Goal: Task Accomplishment & Management: Complete application form

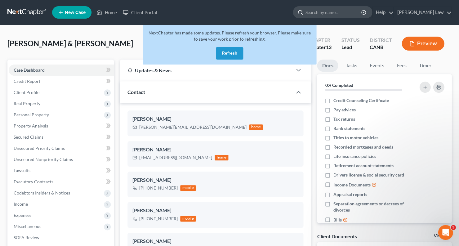
click at [341, 12] on input "search" at bounding box center [333, 12] width 57 height 11
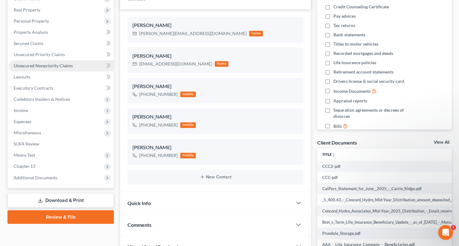
scroll to position [117, 0]
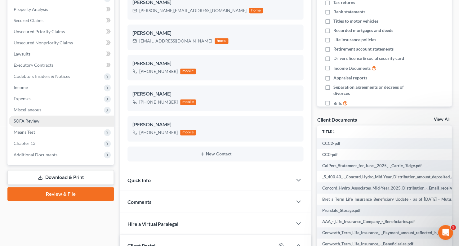
click at [55, 119] on link "SOFA Review" at bounding box center [61, 120] width 105 height 11
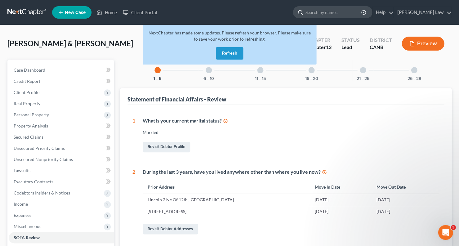
click at [333, 8] on input "search" at bounding box center [333, 12] width 57 height 11
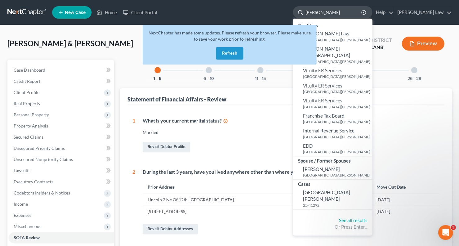
type input "[PERSON_NAME]"
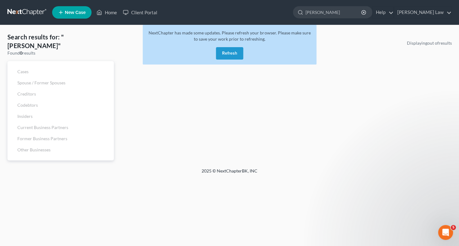
click at [234, 52] on button "Refresh" at bounding box center [229, 53] width 27 height 12
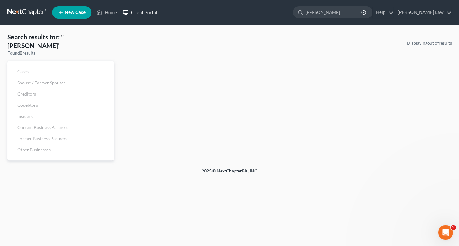
click at [149, 10] on link "Client Portal" at bounding box center [140, 12] width 40 height 11
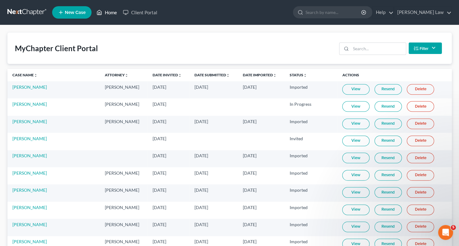
click at [105, 10] on link "Home" at bounding box center [106, 12] width 26 height 11
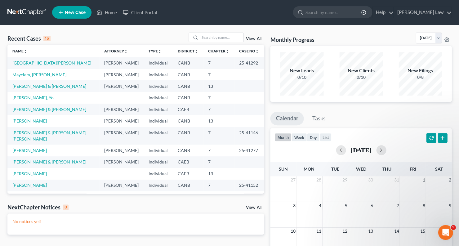
click at [33, 62] on link "[GEOGRAPHIC_DATA][PERSON_NAME]" at bounding box center [51, 62] width 79 height 5
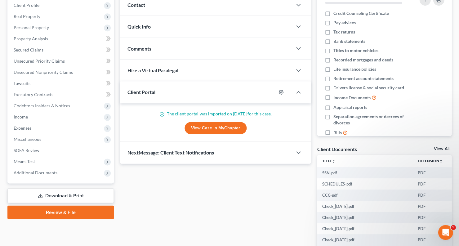
scroll to position [93, 0]
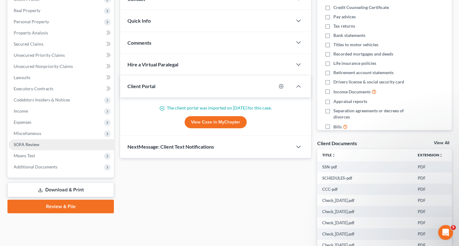
click at [56, 143] on link "SOFA Review" at bounding box center [61, 144] width 105 height 11
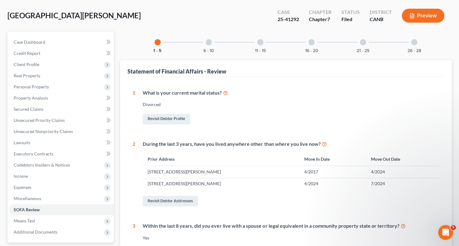
scroll to position [15, 0]
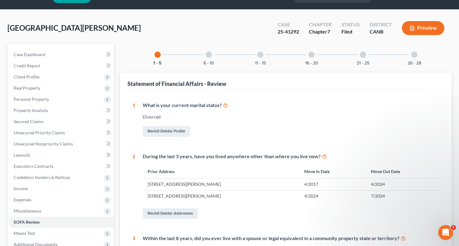
click at [209, 52] on div at bounding box center [209, 54] width 6 height 6
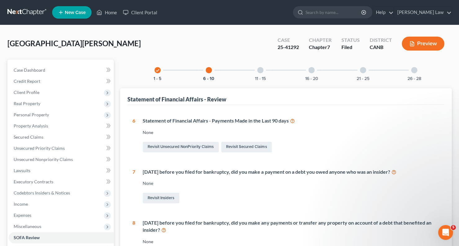
scroll to position [0, 0]
click at [258, 73] on div "11 - 15" at bounding box center [260, 70] width 21 height 21
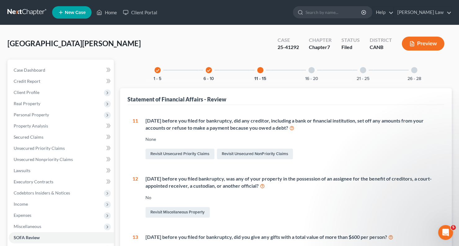
click at [312, 68] on div at bounding box center [311, 70] width 6 height 6
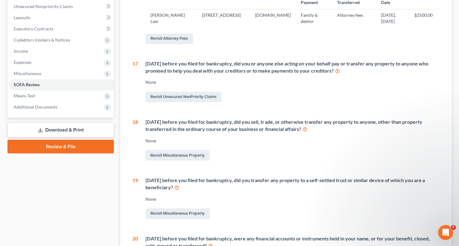
scroll to position [153, 0]
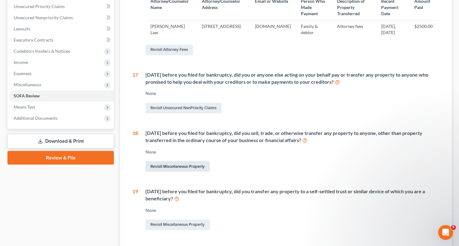
click at [155, 169] on link "Revisit Miscellaneous Property" at bounding box center [177, 166] width 64 height 11
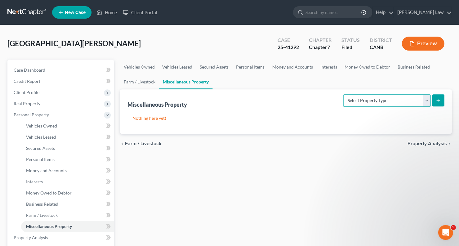
select select "not_yet_listed"
click at [438, 100] on icon "submit" at bounding box center [437, 100] width 5 height 5
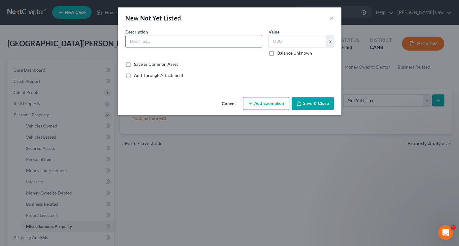
click at [239, 46] on input "text" at bounding box center [194, 41] width 136 height 12
type input "[STREET_ADDRESS][PERSON_NAME]"
click at [291, 37] on input "text" at bounding box center [296, 41] width 57 height 12
type input "800,000"
click at [322, 106] on button "Save & Close" at bounding box center [312, 103] width 42 height 13
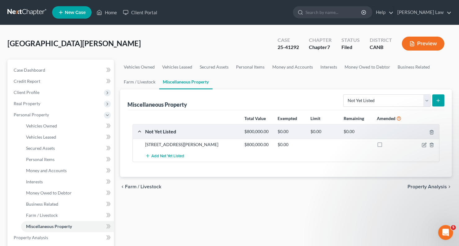
click at [421, 144] on div at bounding box center [422, 144] width 33 height 6
click at [422, 144] on icon "button" at bounding box center [424, 145] width 4 height 4
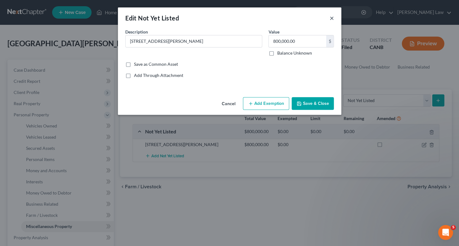
click at [332, 17] on button "×" at bounding box center [331, 17] width 4 height 7
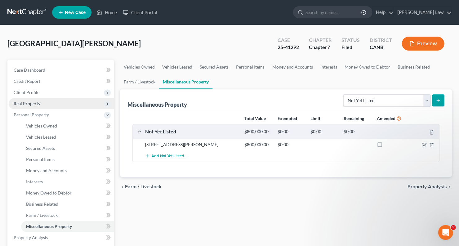
click at [49, 103] on span "Real Property" at bounding box center [61, 103] width 105 height 11
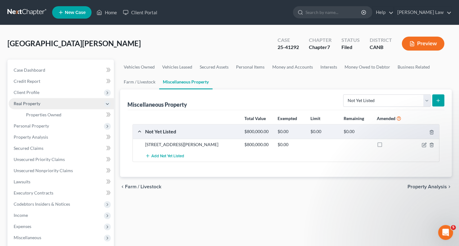
click at [49, 103] on span "Real Property" at bounding box center [61, 103] width 105 height 11
click at [50, 103] on span "Real Property" at bounding box center [61, 103] width 105 height 11
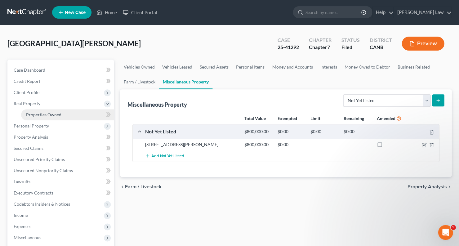
click at [45, 113] on span "Properties Owned" at bounding box center [43, 114] width 35 height 5
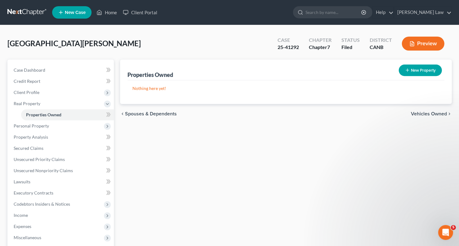
click at [430, 45] on button "Preview" at bounding box center [422, 44] width 42 height 14
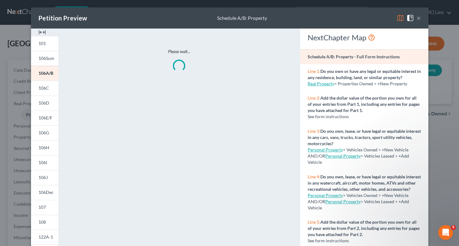
click at [397, 19] on img at bounding box center [399, 17] width 7 height 7
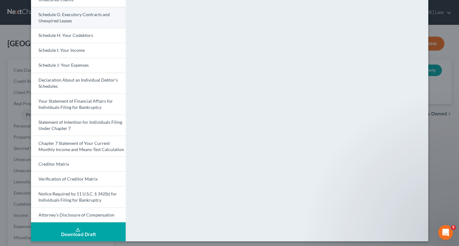
scroll to position [139, 0]
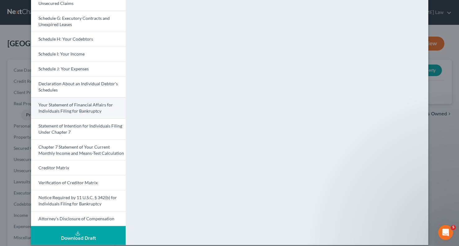
click at [95, 107] on span "Your Statement of Financial Affairs for Individuals Filing for Bankruptcy" at bounding box center [75, 107] width 74 height 11
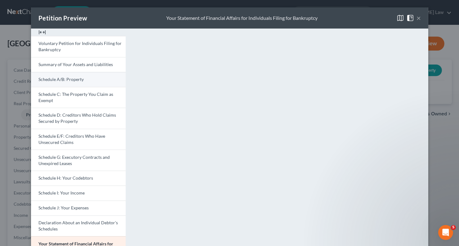
scroll to position [0, 0]
click at [87, 79] on link "Schedule A/B: Property" at bounding box center [78, 79] width 95 height 15
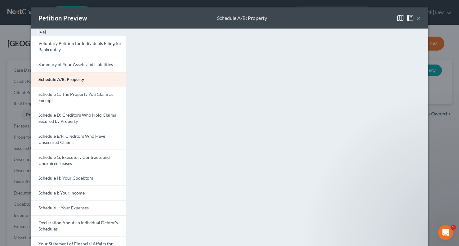
click at [418, 19] on button "×" at bounding box center [418, 17] width 4 height 7
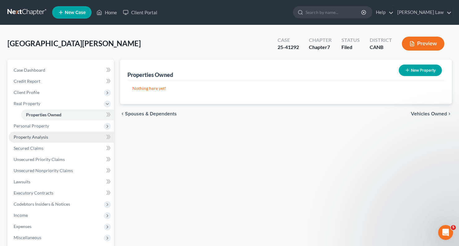
click at [48, 136] on link "Property Analysis" at bounding box center [61, 136] width 105 height 11
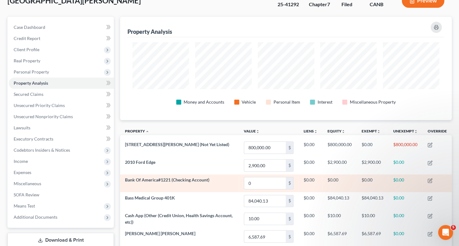
scroll to position [45, 0]
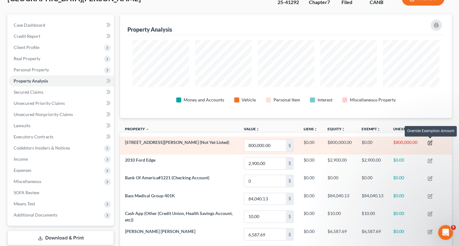
click at [430, 141] on icon "button" at bounding box center [429, 142] width 5 height 5
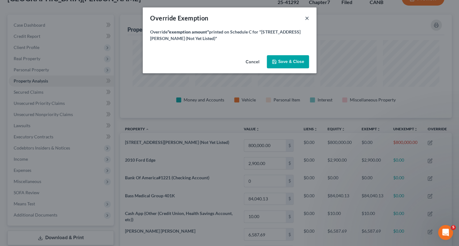
click at [305, 17] on button "×" at bounding box center [306, 17] width 4 height 7
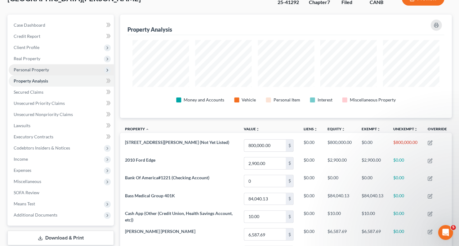
click at [39, 72] on span "Personal Property" at bounding box center [61, 69] width 105 height 11
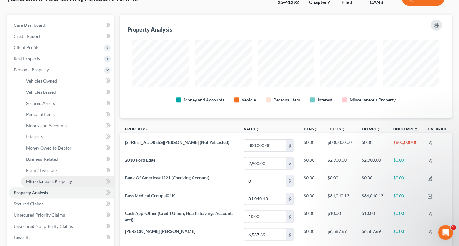
click at [38, 179] on link "Miscellaneous Property" at bounding box center [67, 181] width 93 height 11
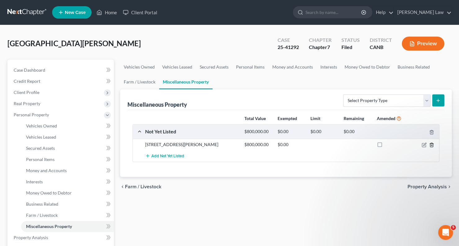
click at [432, 145] on line "button" at bounding box center [432, 145] width 0 height 1
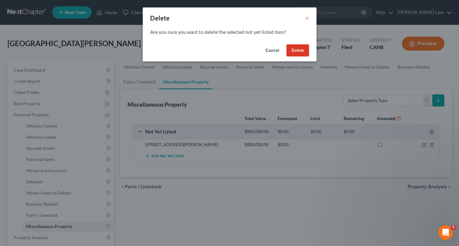
click at [303, 48] on button "Delete" at bounding box center [297, 50] width 23 height 12
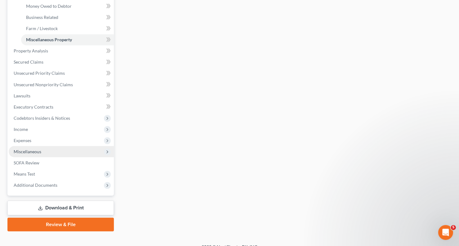
scroll to position [186, 0]
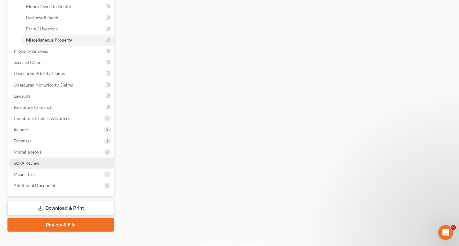
click at [43, 157] on link "SOFA Review" at bounding box center [61, 162] width 105 height 11
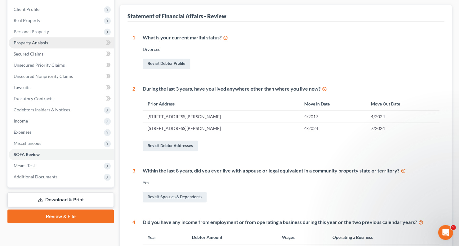
scroll to position [140, 0]
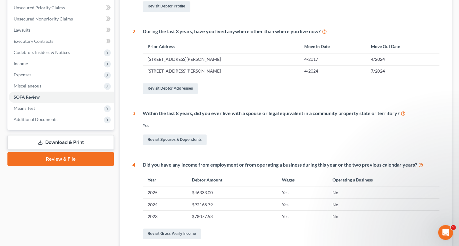
click at [59, 135] on link "Download & Print" at bounding box center [60, 142] width 106 height 15
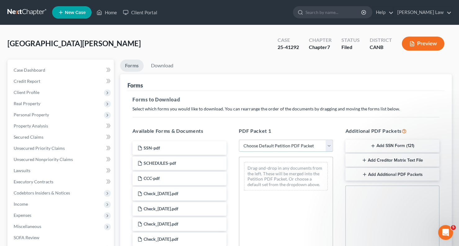
select select "2"
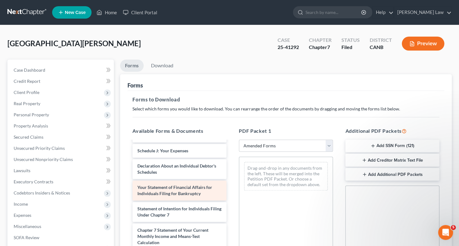
scroll to position [144, 0]
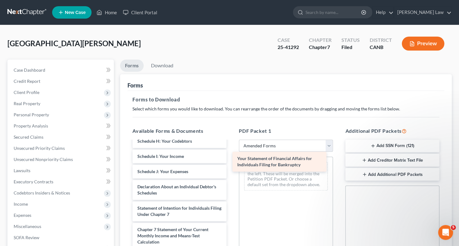
drag, startPoint x: 191, startPoint y: 184, endPoint x: 291, endPoint y: 162, distance: 102.4
click at [231, 162] on div "Your Statement of Financial Affairs for Individuals Filing for Bankruptcy Volun…" at bounding box center [179, 156] width 104 height 319
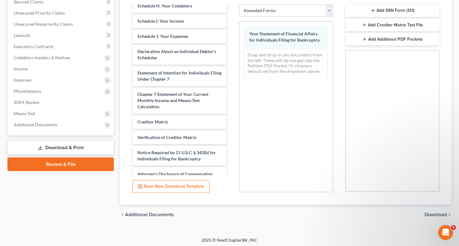
click at [435, 212] on span "Download" at bounding box center [435, 214] width 22 height 5
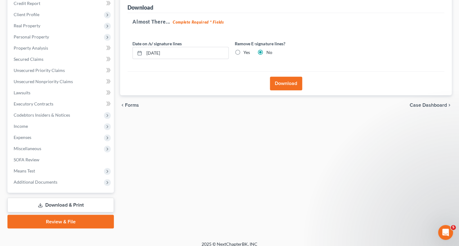
click at [243, 50] on label "Yes" at bounding box center [246, 52] width 7 height 6
click at [246, 50] on input "Yes" at bounding box center [248, 51] width 4 height 4
radio input "true"
radio input "false"
click at [283, 79] on button "Download" at bounding box center [286, 84] width 32 height 14
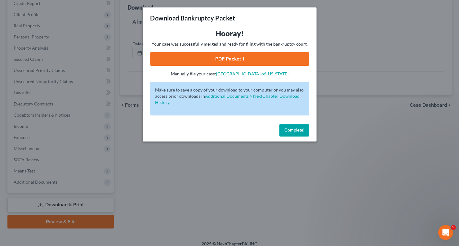
click at [290, 136] on div "Complete!" at bounding box center [230, 132] width 174 height 20
click at [290, 131] on span "Complete!" at bounding box center [294, 129] width 20 height 5
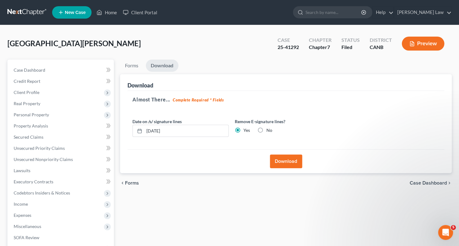
scroll to position [0, 0]
click at [279, 159] on button "Download" at bounding box center [286, 161] width 32 height 14
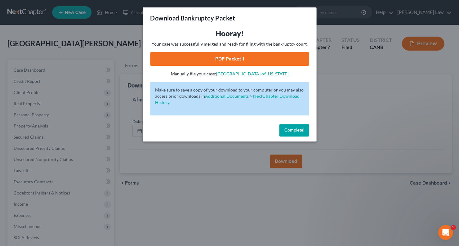
click at [272, 55] on link "PDF Packet 1" at bounding box center [229, 59] width 159 height 14
click at [296, 130] on span "Complete!" at bounding box center [294, 129] width 20 height 5
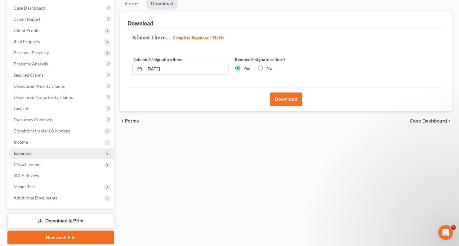
scroll to position [64, 0]
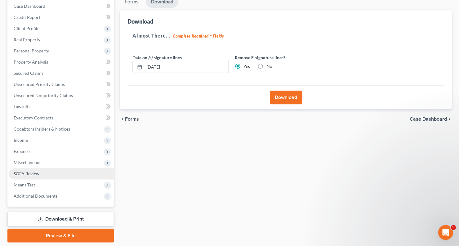
click at [77, 170] on link "SOFA Review" at bounding box center [61, 173] width 105 height 11
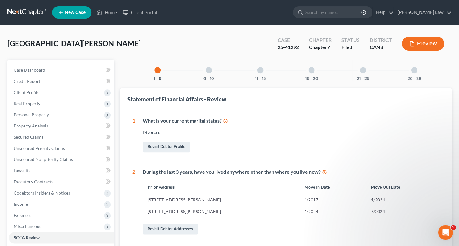
click at [312, 68] on div at bounding box center [311, 70] width 6 height 6
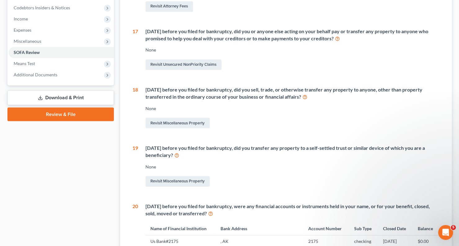
scroll to position [188, 0]
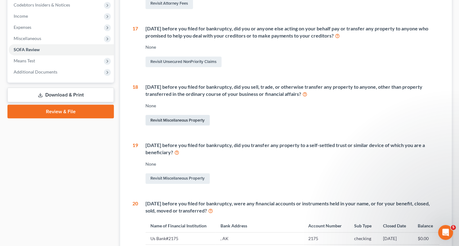
click at [202, 124] on link "Revisit Miscellaneous Property" at bounding box center [177, 120] width 64 height 11
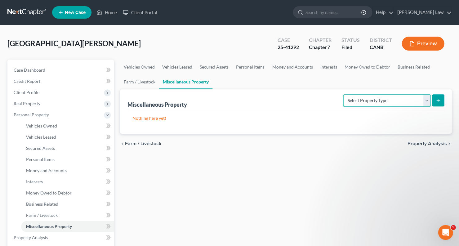
select select "not_yet_listed"
click at [435, 101] on icon "submit" at bounding box center [437, 100] width 5 height 5
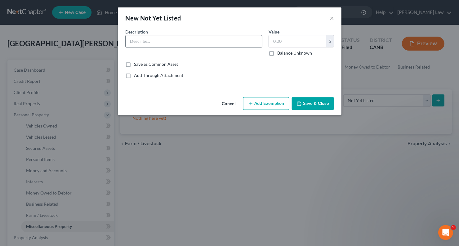
click at [228, 37] on input "text" at bounding box center [194, 41] width 136 height 12
type input "1"
type input "5"
type input "[STREET_ADDRESS][PERSON_NAME]"
click at [293, 44] on input "text" at bounding box center [296, 41] width 57 height 12
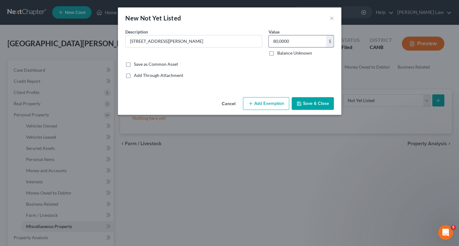
type input "800,000"
click at [310, 104] on button "Save & Close" at bounding box center [312, 103] width 42 height 13
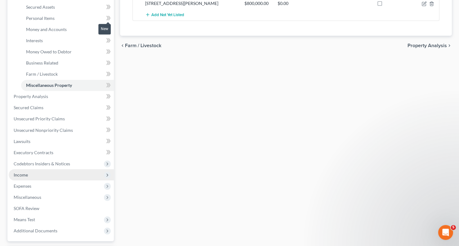
scroll to position [150, 0]
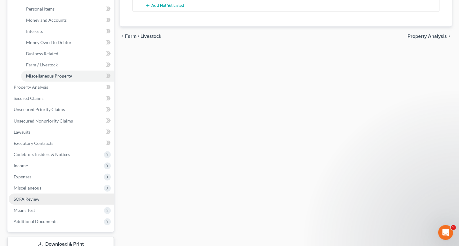
click at [53, 193] on link "SOFA Review" at bounding box center [61, 198] width 105 height 11
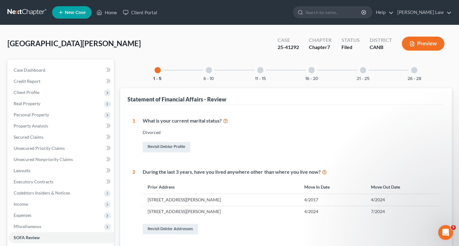
scroll to position [2, 0]
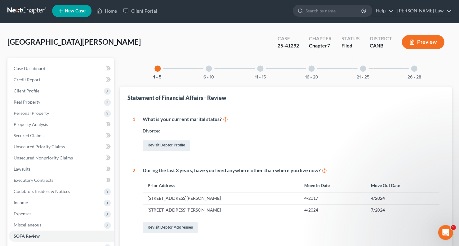
click at [314, 70] on div "16 - 20" at bounding box center [311, 68] width 21 height 21
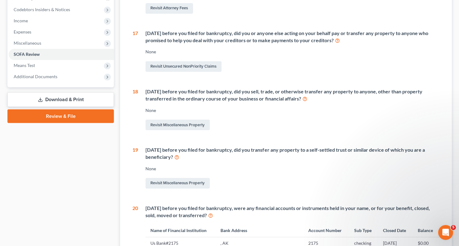
scroll to position [180, 0]
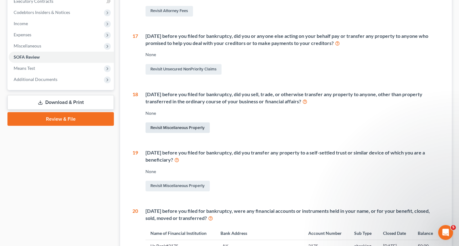
click at [192, 133] on link "Revisit Miscellaneous Property" at bounding box center [177, 127] width 64 height 11
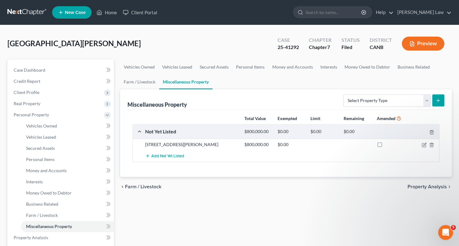
click at [387, 116] on strong "Amended" at bounding box center [385, 118] width 19 height 5
click at [385, 146] on label at bounding box center [385, 146] width 0 height 0
click at [387, 144] on input "checkbox" at bounding box center [389, 143] width 4 height 4
checkbox input "true"
click at [423, 143] on icon "button" at bounding box center [423, 144] width 5 height 5
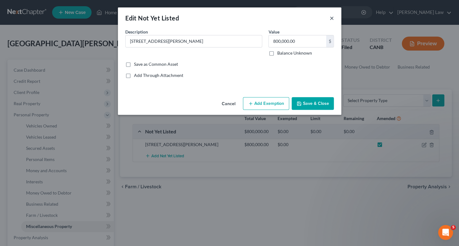
click at [330, 16] on button "×" at bounding box center [331, 17] width 4 height 7
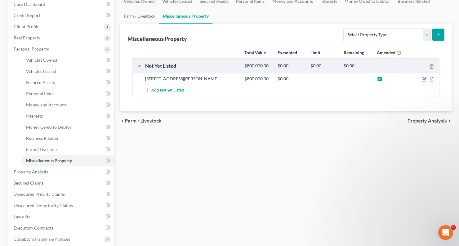
scroll to position [66, 0]
click at [153, 89] on span "Add Not Yet Listed" at bounding box center [167, 89] width 33 height 5
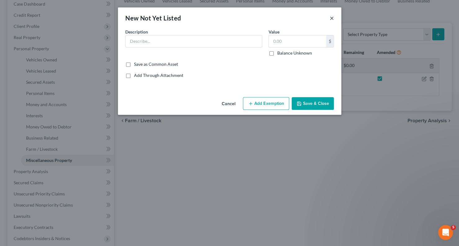
click at [333, 18] on button "×" at bounding box center [331, 17] width 4 height 7
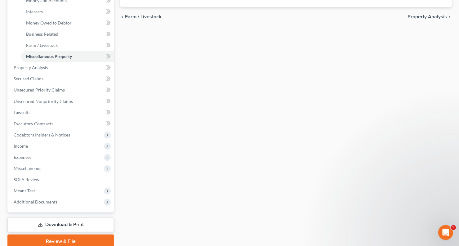
scroll to position [184, 0]
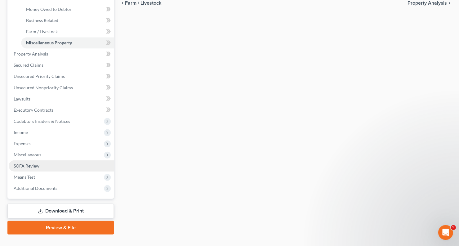
click at [77, 160] on link "SOFA Review" at bounding box center [61, 165] width 105 height 11
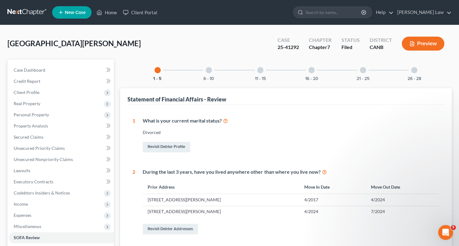
click at [308, 72] on div "16 - 20" at bounding box center [311, 70] width 21 height 21
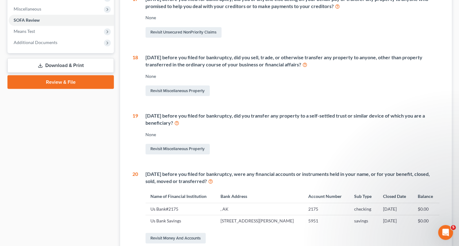
scroll to position [217, 0]
click at [183, 95] on link "Revisit Miscellaneous Property" at bounding box center [177, 91] width 64 height 11
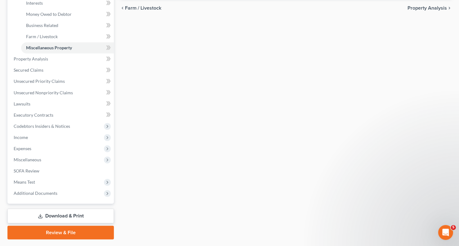
scroll to position [182, 0]
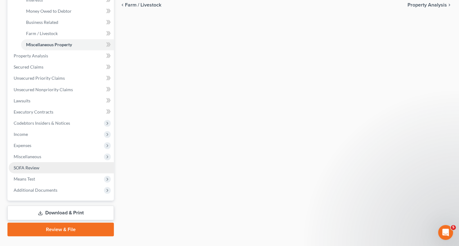
click at [31, 165] on span "SOFA Review" at bounding box center [27, 167] width 26 height 5
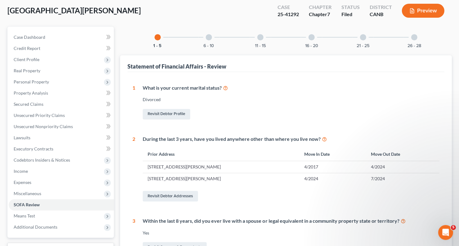
scroll to position [41, 0]
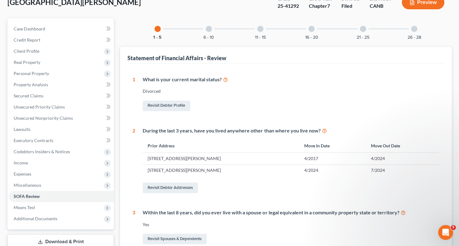
click at [309, 30] on div at bounding box center [311, 29] width 6 height 6
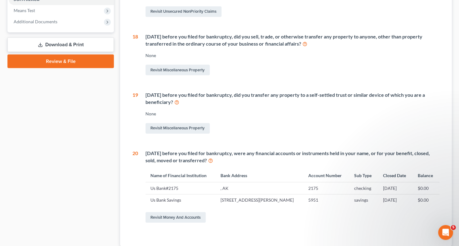
scroll to position [237, 0]
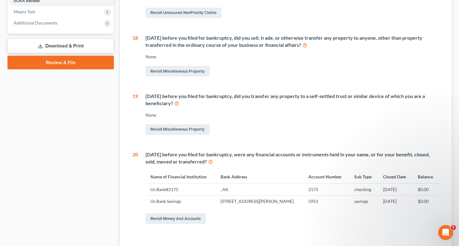
click at [304, 47] on icon at bounding box center [304, 45] width 5 height 6
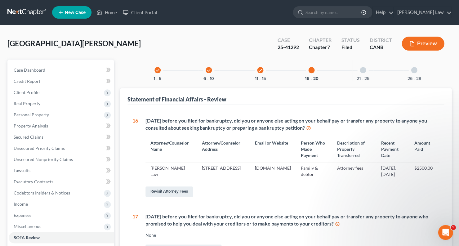
scroll to position [0, 0]
click at [54, 112] on span "Personal Property" at bounding box center [61, 114] width 105 height 11
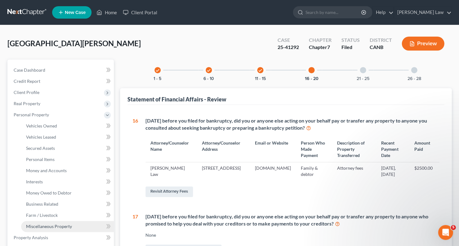
click at [63, 221] on link "Miscellaneous Property" at bounding box center [67, 226] width 93 height 11
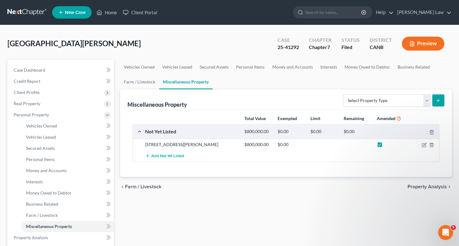
click at [385, 146] on label at bounding box center [385, 146] width 0 height 0
click at [387, 145] on input "checkbox" at bounding box center [389, 143] width 4 height 4
checkbox input "false"
select select "transferred"
click at [362, 174] on div "Total Value Exempted Limit Remaining Amended Not Yet Listed $800,000.00 $0.00 $…" at bounding box center [285, 143] width 317 height 67
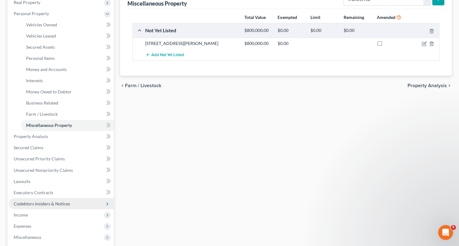
scroll to position [117, 0]
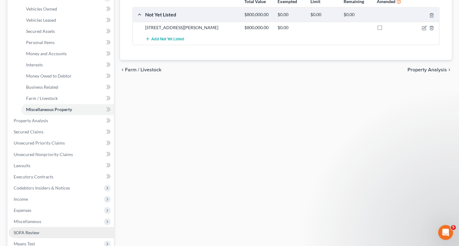
click at [82, 227] on link "SOFA Review" at bounding box center [61, 232] width 105 height 11
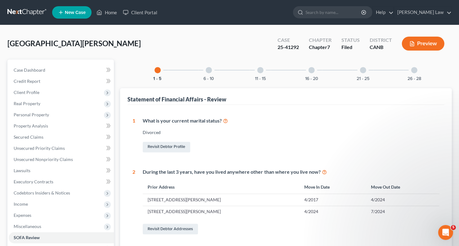
click at [308, 69] on div at bounding box center [311, 70] width 6 height 6
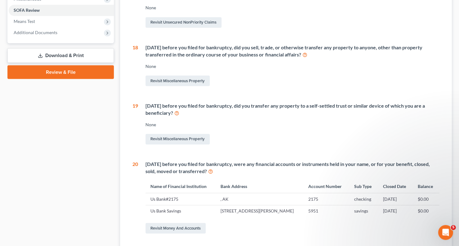
scroll to position [225, 0]
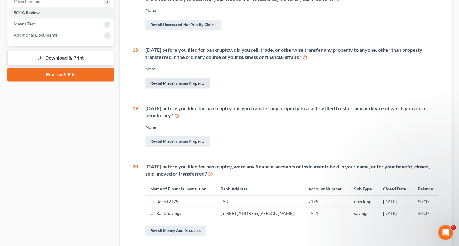
click at [200, 86] on link "Revisit Miscellaneous Property" at bounding box center [177, 83] width 64 height 11
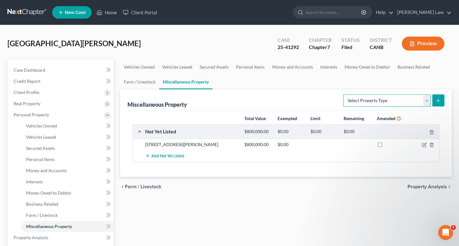
select select "transferred"
click at [436, 98] on icon "submit" at bounding box center [437, 100] width 5 height 5
select select "Ordinary ([DATE])"
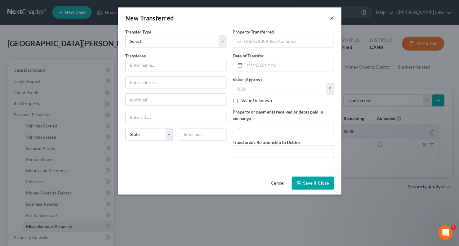
click at [330, 18] on button "×" at bounding box center [331, 17] width 4 height 7
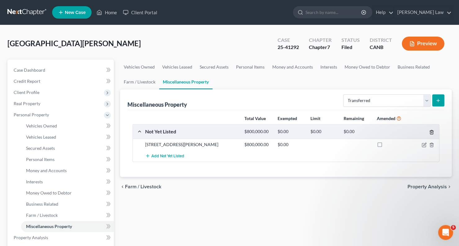
click at [431, 132] on icon "button" at bounding box center [431, 132] width 5 height 5
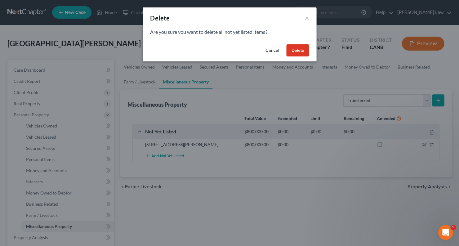
click at [302, 52] on button "Delete" at bounding box center [297, 50] width 23 height 12
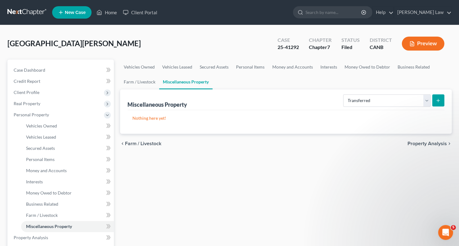
click at [436, 101] on icon "submit" at bounding box center [437, 100] width 5 height 5
select select "Ordinary ([DATE])"
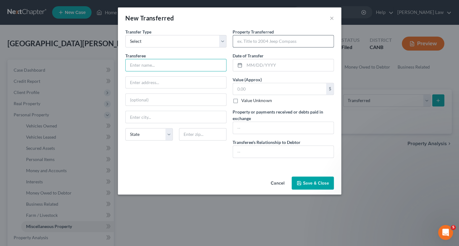
click at [259, 42] on input "text" at bounding box center [283, 41] width 100 height 12
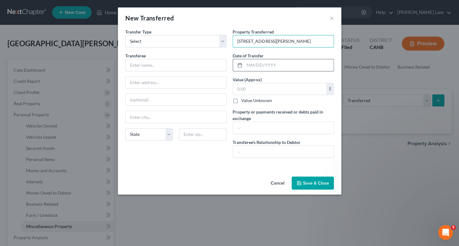
type input "[STREET_ADDRESS][PERSON_NAME]"
click at [272, 64] on input "text" at bounding box center [288, 65] width 89 height 12
type input "[DATE]"
click at [270, 87] on input "text" at bounding box center [279, 89] width 93 height 12
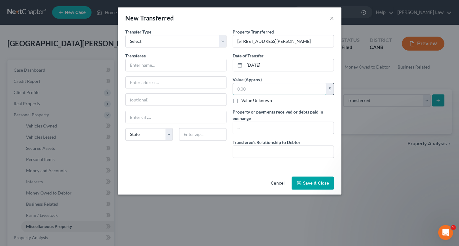
type input "9"
type input "800,000"
click at [267, 151] on input "text" at bounding box center [283, 152] width 100 height 12
type input "None"
click at [184, 69] on input "text" at bounding box center [176, 65] width 100 height 12
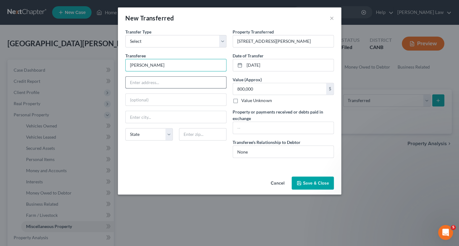
type input "[PERSON_NAME]"
type input "1"
type input "3"
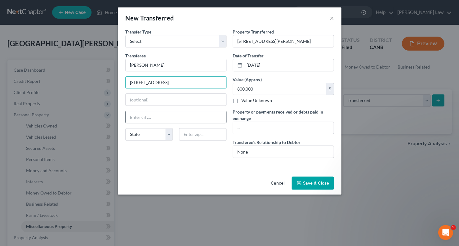
type input "[STREET_ADDRESS]"
type input "[GEOGRAPHIC_DATA]"
select select "4"
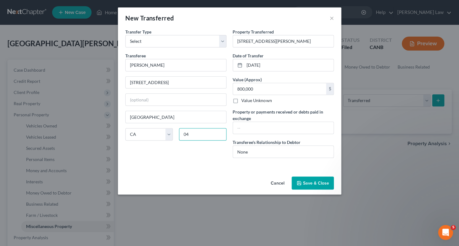
type input "0"
type input "94518"
click at [313, 183] on button "Save & Close" at bounding box center [312, 182] width 42 height 13
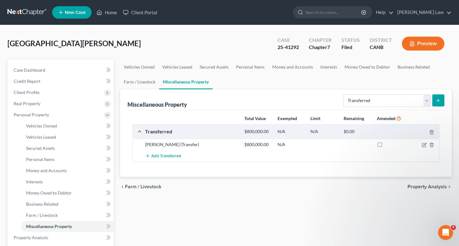
click at [427, 46] on button "Preview" at bounding box center [422, 44] width 42 height 14
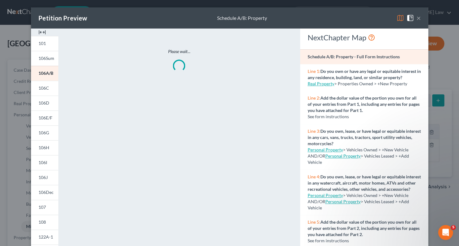
click at [402, 18] on img at bounding box center [399, 17] width 7 height 7
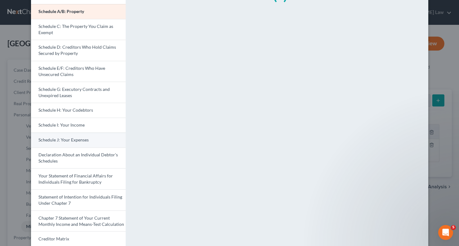
scroll to position [69, 0]
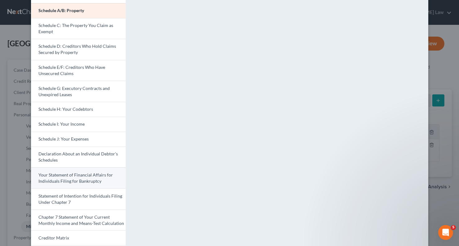
click at [82, 180] on link "Your Statement of Financial Affairs for Individuals Filing for Bankruptcy" at bounding box center [78, 177] width 95 height 21
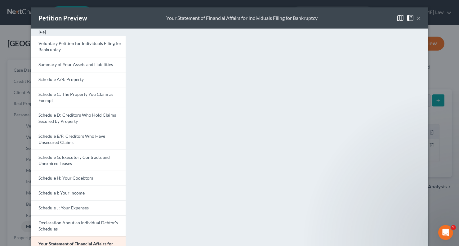
scroll to position [0, 0]
click at [418, 18] on button "×" at bounding box center [418, 17] width 4 height 7
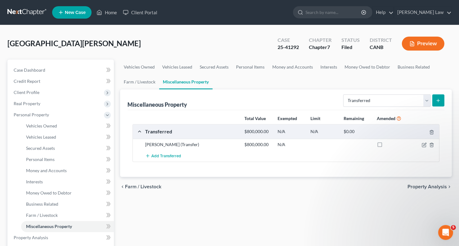
click at [420, 139] on div "[PERSON_NAME] (Transfer) $800,000.00 N/A" at bounding box center [286, 144] width 306 height 11
click at [421, 143] on icon "button" at bounding box center [423, 144] width 5 height 5
select select "Ordinary ([DATE])"
select select "4"
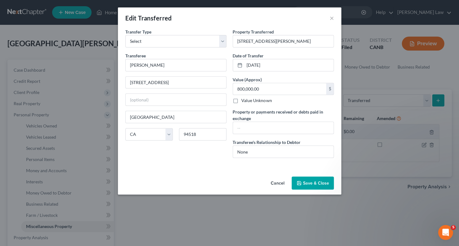
click at [273, 133] on div "Property Transferred * [STREET_ADDRESS][PERSON_NAME] Date of Transfer * [DATE] …" at bounding box center [282, 96] width 107 height 134
type input "800,000"
click at [217, 162] on div "An exemption set must first be selected from the Filing Information section. Tr…" at bounding box center [229, 101] width 223 height 145
click at [316, 181] on button "Save & Close" at bounding box center [312, 182] width 42 height 13
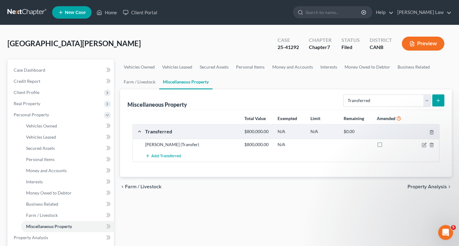
click at [427, 41] on button "Preview" at bounding box center [422, 44] width 42 height 14
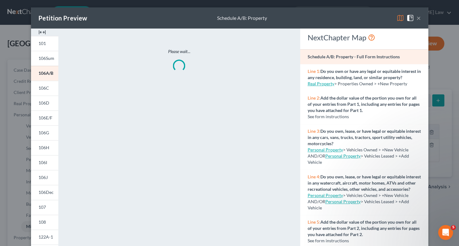
click at [401, 18] on img at bounding box center [399, 17] width 7 height 7
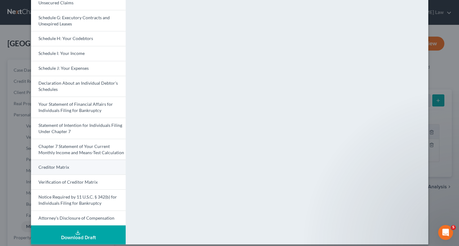
scroll to position [139, 0]
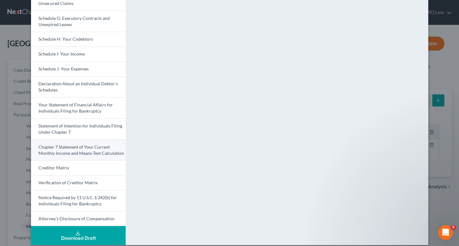
click at [82, 149] on span "Chapter 7 Statement of Your Current Monthly Income and Means-Test Calculation" at bounding box center [81, 149] width 86 height 11
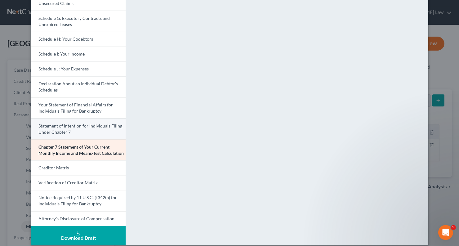
click at [85, 127] on link "Statement of Intention for Individuals Filing Under Chapter 7" at bounding box center [78, 128] width 95 height 21
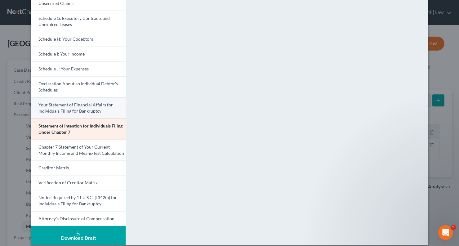
click at [96, 102] on span "Your Statement of Financial Affairs for Individuals Filing for Bankruptcy" at bounding box center [75, 107] width 74 height 11
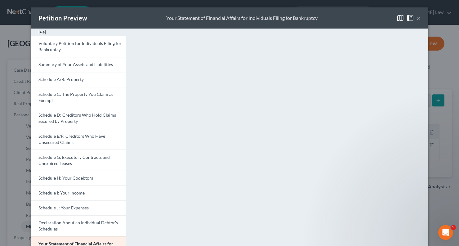
scroll to position [0, 0]
click at [418, 17] on button "×" at bounding box center [418, 17] width 4 height 7
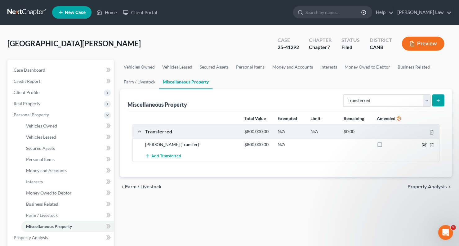
click at [423, 143] on icon "button" at bounding box center [424, 144] width 3 height 3
select select "Ordinary ([DATE])"
select select "4"
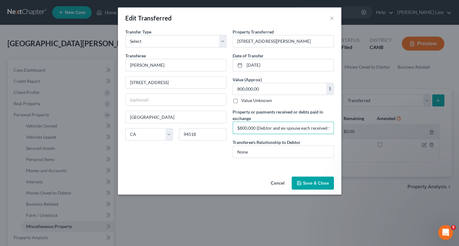
type input "$800,000 (Debtor and ex-spouse each received $145,344 in proceeds)"
click at [310, 182] on button "Save & Close" at bounding box center [312, 182] width 42 height 13
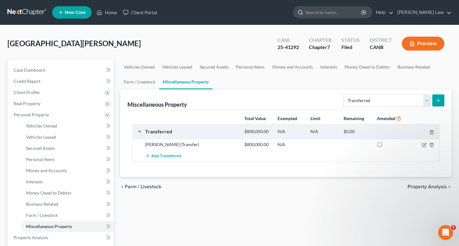
click at [348, 13] on input "search" at bounding box center [333, 12] width 57 height 11
type input "K"
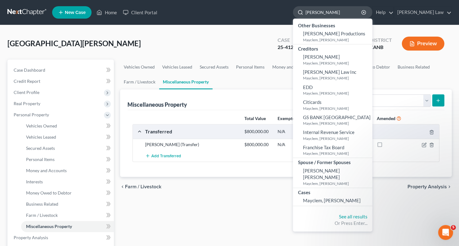
type input "[PERSON_NAME]"
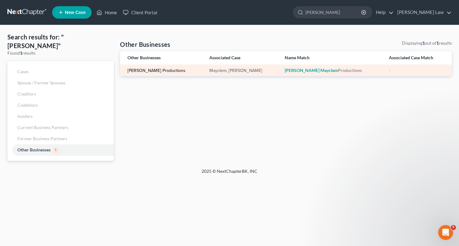
click at [164, 70] on link "[PERSON_NAME] Productions" at bounding box center [156, 71] width 58 height 4
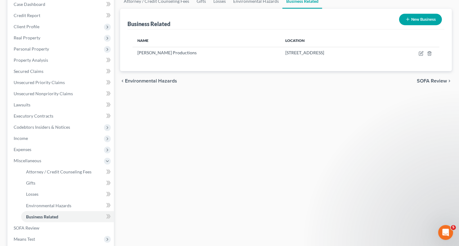
scroll to position [70, 0]
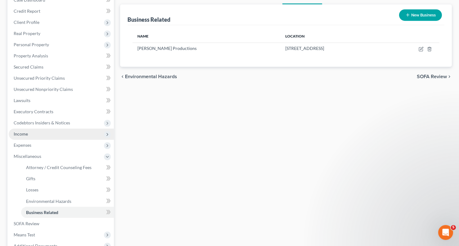
click at [70, 128] on span "Income" at bounding box center [61, 133] width 105 height 11
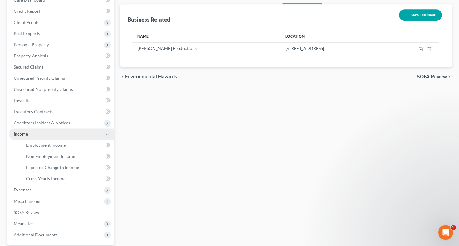
click at [62, 133] on span "Income" at bounding box center [61, 133] width 105 height 11
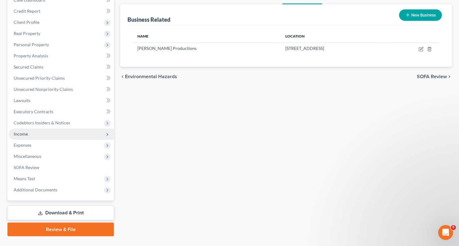
click at [57, 131] on span "Income" at bounding box center [61, 133] width 105 height 11
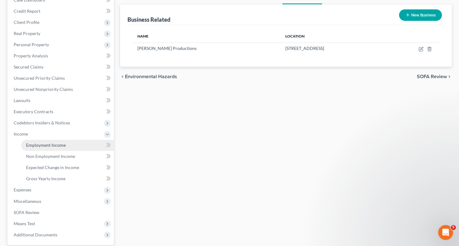
click at [56, 142] on span "Employment Income" at bounding box center [46, 144] width 40 height 5
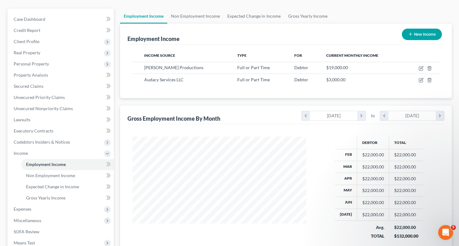
scroll to position [50, 0]
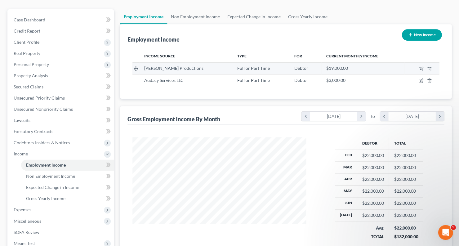
click at [417, 68] on td at bounding box center [421, 68] width 35 height 12
click at [421, 67] on icon "button" at bounding box center [421, 68] width 3 height 3
select select "0"
select select "4"
select select "0"
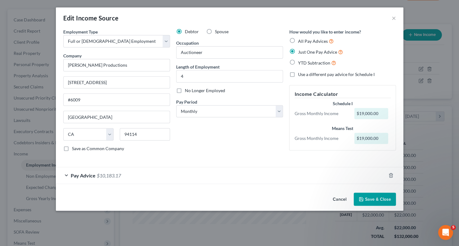
click at [66, 173] on div "Pay Advice $10,183.17" at bounding box center [221, 175] width 330 height 16
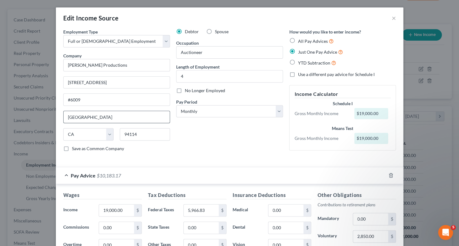
scroll to position [0, 0]
click at [394, 20] on button "×" at bounding box center [393, 17] width 4 height 7
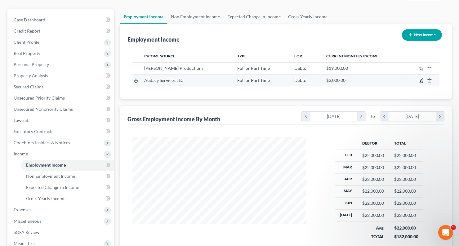
click at [418, 79] on icon "button" at bounding box center [420, 80] width 5 height 5
select select "0"
select select "4"
select select "0"
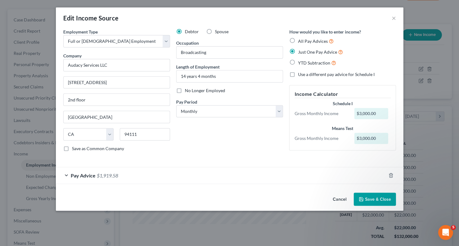
click at [64, 173] on div "Pay Advice $1,919.58" at bounding box center [221, 175] width 330 height 16
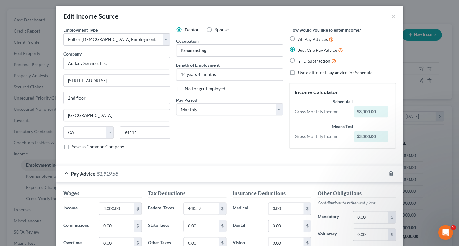
scroll to position [1, 0]
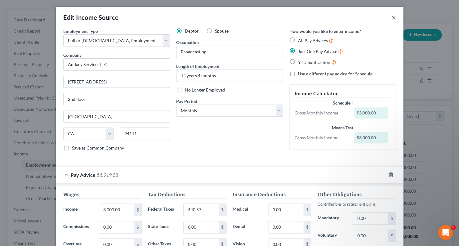
click at [395, 18] on button "×" at bounding box center [393, 17] width 4 height 7
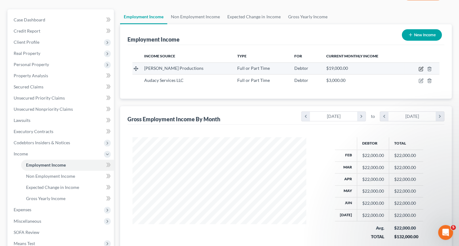
click at [420, 69] on icon "button" at bounding box center [420, 68] width 5 height 5
select select "0"
select select "4"
select select "0"
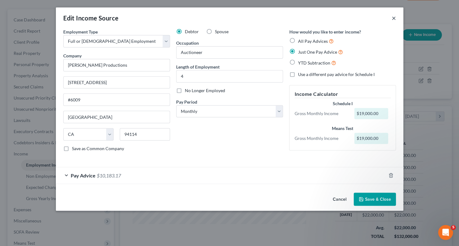
click at [393, 20] on button "×" at bounding box center [393, 17] width 4 height 7
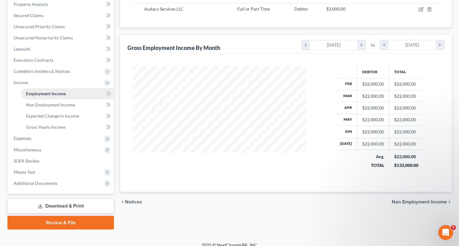
scroll to position [121, 0]
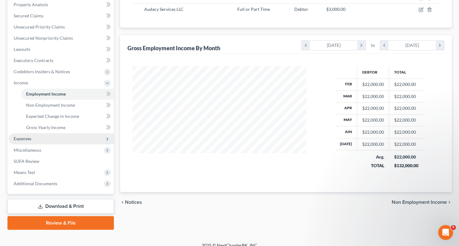
click at [47, 133] on span "Expenses" at bounding box center [61, 138] width 105 height 11
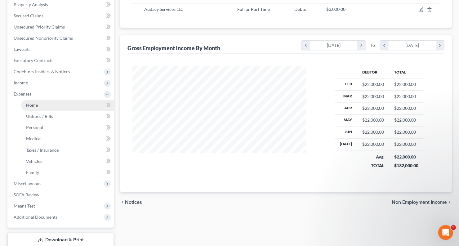
click at [86, 100] on link "Home" at bounding box center [67, 105] width 93 height 11
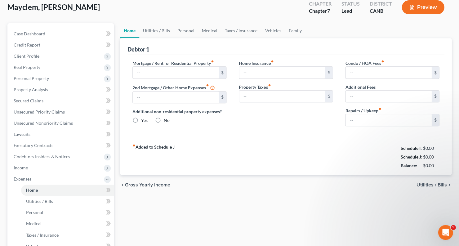
type input "1,556.87"
type input "0.00"
radio input "true"
type input "43.58"
type input "0.00"
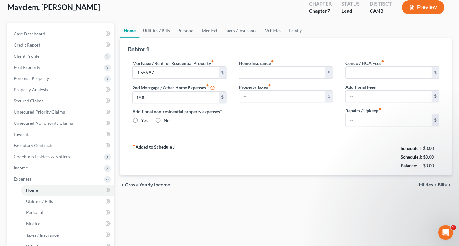
type input "0.00"
type input "75.00"
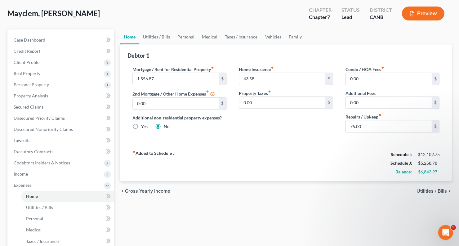
scroll to position [30, 0]
click at [161, 78] on input "1,556.87" at bounding box center [176, 79] width 86 height 12
click at [69, 71] on span "Real Property" at bounding box center [61, 73] width 105 height 11
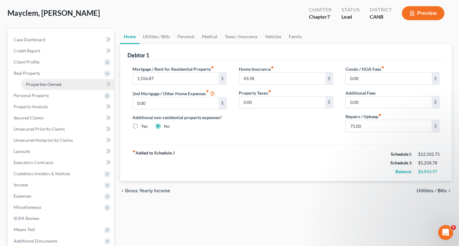
click at [67, 80] on link "Properties Owned" at bounding box center [67, 84] width 93 height 11
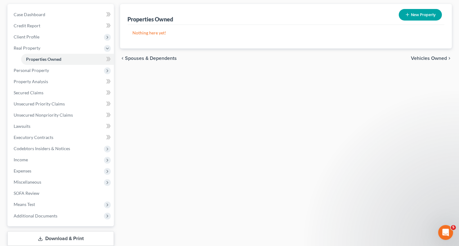
scroll to position [72, 0]
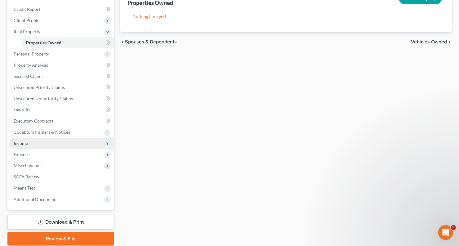
click at [66, 139] on span "Income" at bounding box center [61, 143] width 105 height 11
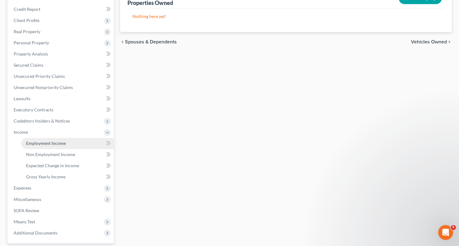
click at [66, 139] on link "Employment Income" at bounding box center [67, 143] width 93 height 11
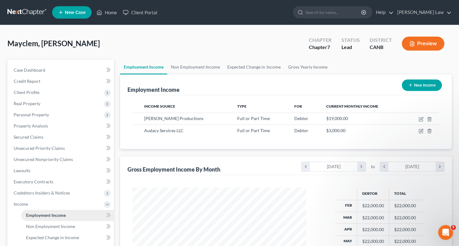
scroll to position [109, 186]
click at [52, 143] on link "Unsecured Priority Claims" at bounding box center [61, 148] width 105 height 11
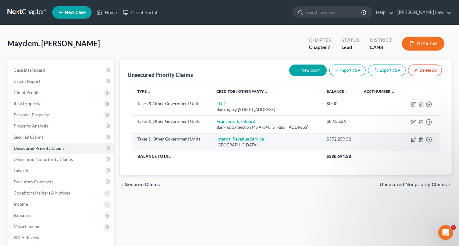
click at [412, 142] on icon "button" at bounding box center [412, 139] width 5 height 5
select select "0"
select select "39"
select select "0"
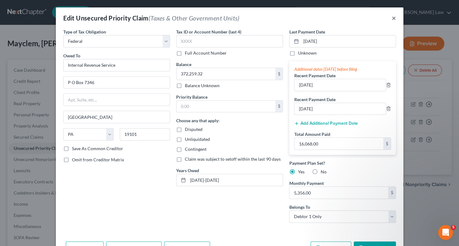
click at [392, 20] on button "×" at bounding box center [393, 17] width 4 height 7
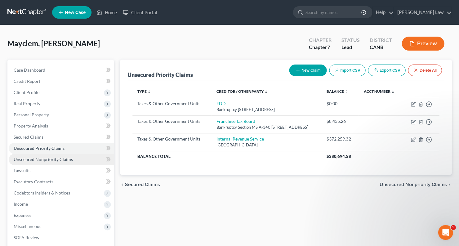
click at [51, 157] on span "Unsecured Nonpriority Claims" at bounding box center [43, 159] width 59 height 5
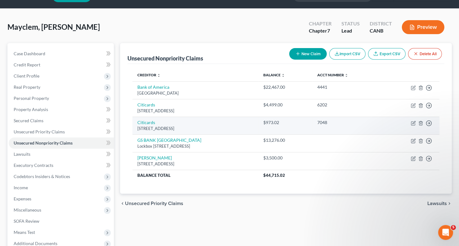
scroll to position [25, 0]
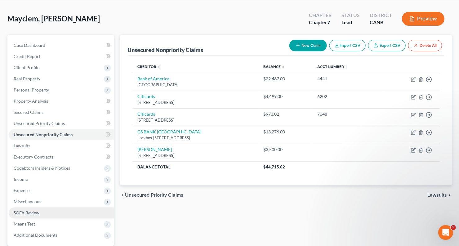
click at [47, 208] on link "SOFA Review" at bounding box center [61, 212] width 105 height 11
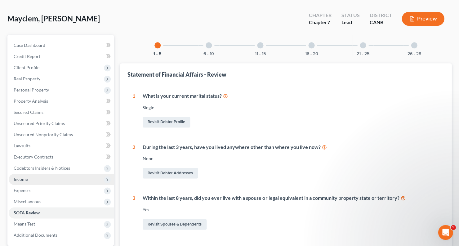
scroll to position [25, 0]
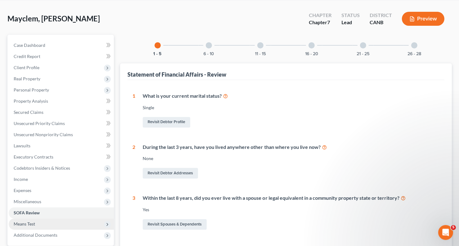
click at [33, 221] on span "Means Test" at bounding box center [24, 223] width 21 height 5
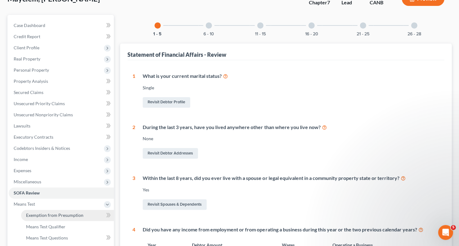
click at [44, 212] on span "Exemption from Presumption" at bounding box center [54, 214] width 57 height 5
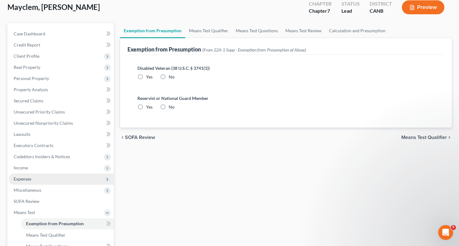
scroll to position [48, 0]
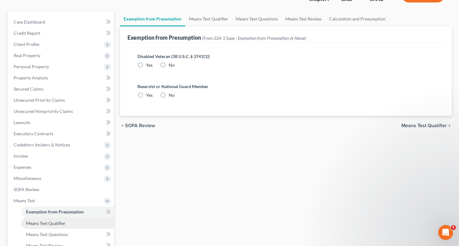
click at [44, 220] on span "Means Test Qualifier" at bounding box center [45, 222] width 39 height 5
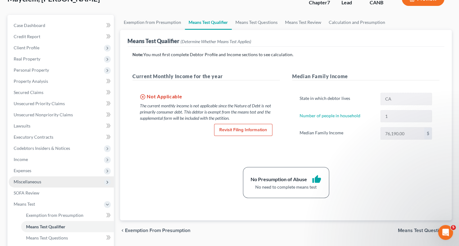
scroll to position [47, 0]
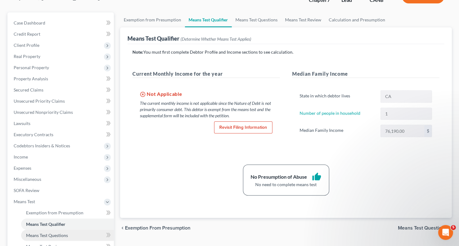
click at [44, 232] on span "Means Test Questions" at bounding box center [47, 234] width 42 height 5
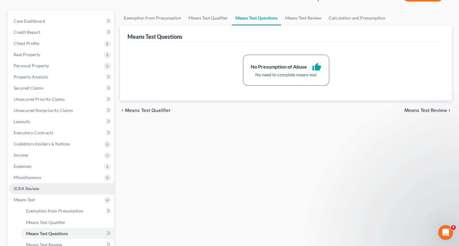
scroll to position [50, 0]
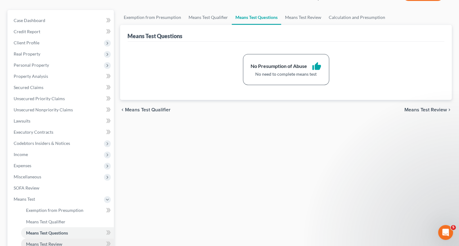
click at [45, 241] on span "Means Test Review" at bounding box center [44, 243] width 36 height 5
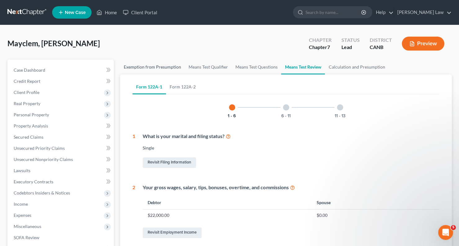
click at [141, 69] on link "Exemption from Presumption" at bounding box center [152, 67] width 65 height 15
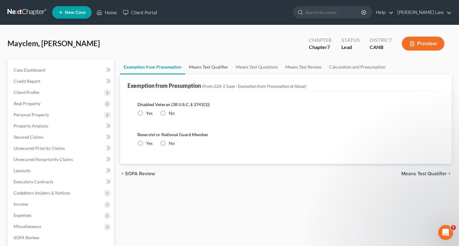
click at [222, 70] on link "Means Test Qualifier" at bounding box center [208, 67] width 47 height 15
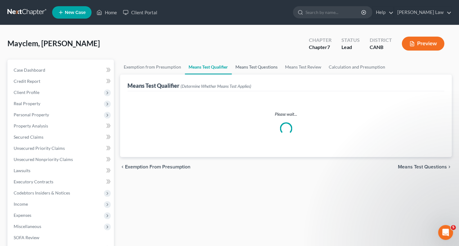
click at [251, 68] on link "Means Test Questions" at bounding box center [256, 67] width 49 height 15
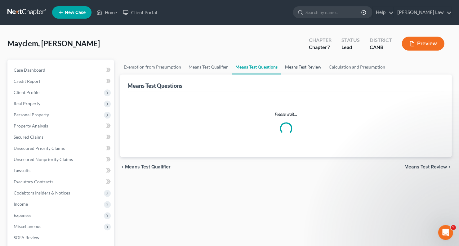
click at [303, 66] on link "Means Test Review" at bounding box center [303, 67] width 44 height 15
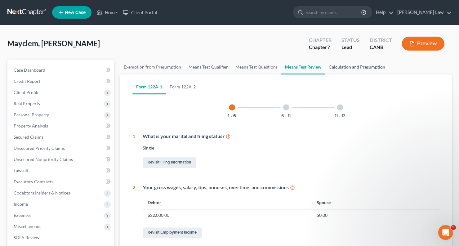
click at [347, 67] on link "Calculation and Presumption" at bounding box center [357, 67] width 64 height 15
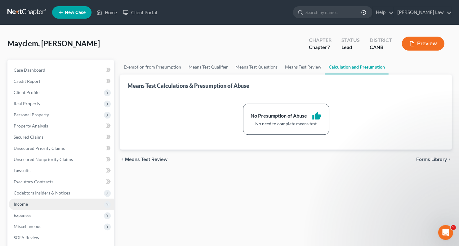
click at [28, 200] on span "Income" at bounding box center [61, 203] width 105 height 11
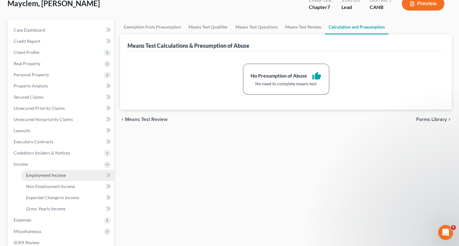
scroll to position [41, 0]
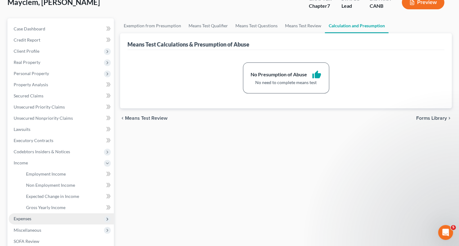
click at [38, 213] on span "Expenses" at bounding box center [61, 218] width 105 height 11
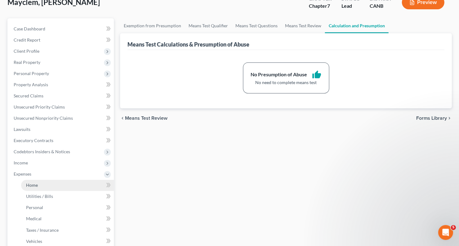
click at [41, 179] on link "Home" at bounding box center [67, 184] width 93 height 11
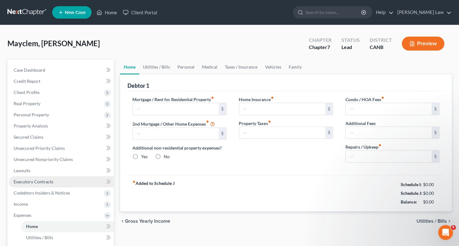
type input "1,556.87"
type input "0.00"
radio input "true"
type input "43.58"
type input "0.00"
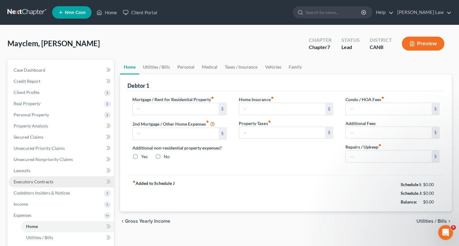
type input "0.00"
type input "75.00"
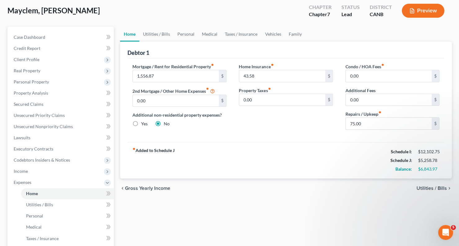
scroll to position [38, 0]
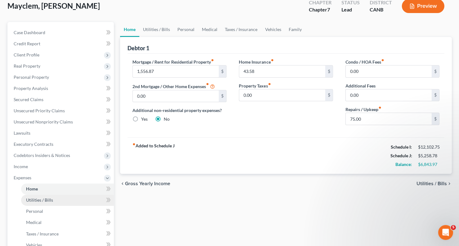
click at [69, 194] on link "Utilities / Bills" at bounding box center [67, 199] width 93 height 11
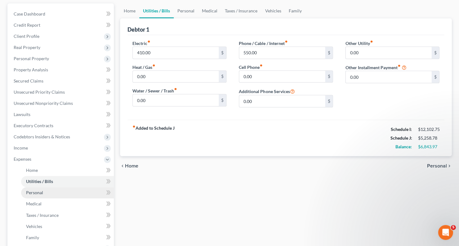
scroll to position [59, 0]
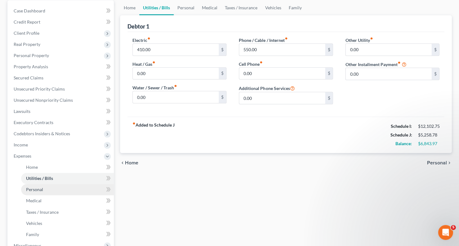
click at [60, 184] on link "Personal" at bounding box center [67, 189] width 93 height 11
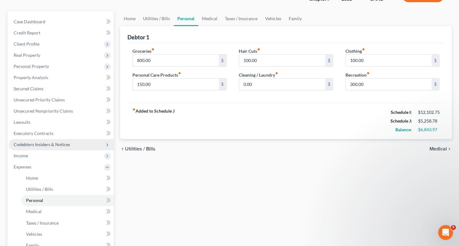
scroll to position [49, 0]
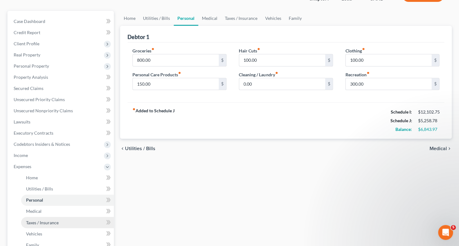
click at [53, 219] on span "Taxes / Insurance" at bounding box center [42, 221] width 33 height 5
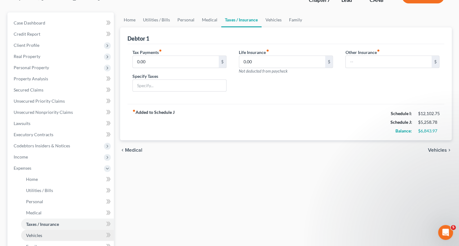
click at [50, 229] on link "Vehicles" at bounding box center [67, 234] width 93 height 11
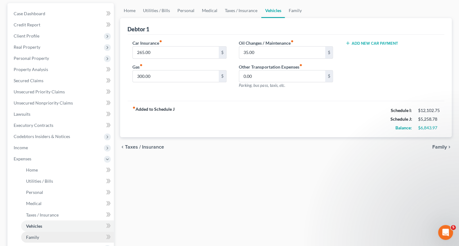
click at [49, 231] on link "Family" at bounding box center [67, 236] width 93 height 11
